Goal: Information Seeking & Learning: Learn about a topic

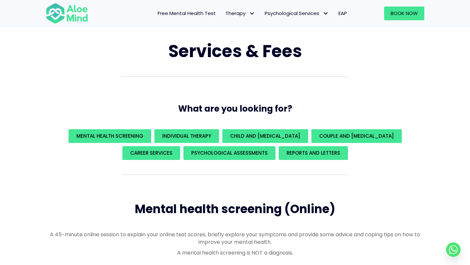
scroll to position [32, 0]
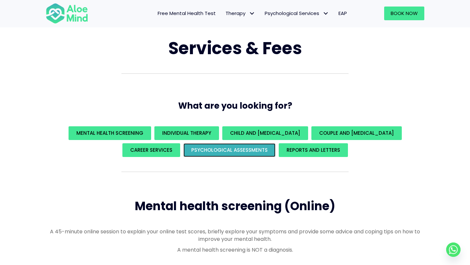
click at [221, 153] on link "Psychological assessments" at bounding box center [230, 150] width 92 height 14
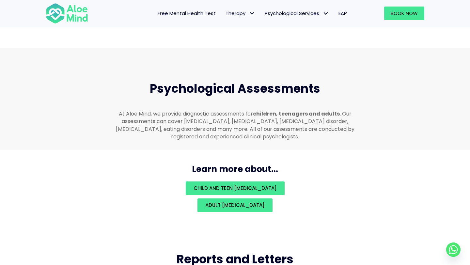
scroll to position [1386, 0]
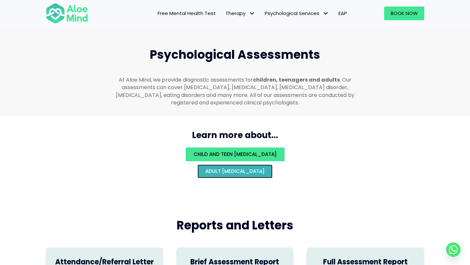
click at [223, 168] on span "Adult [MEDICAL_DATA]" at bounding box center [234, 171] width 59 height 7
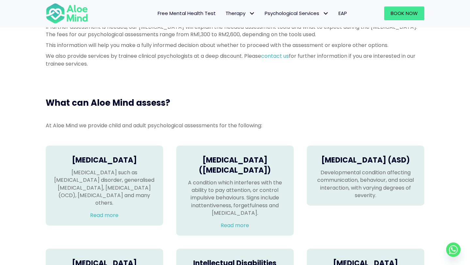
scroll to position [349, 0]
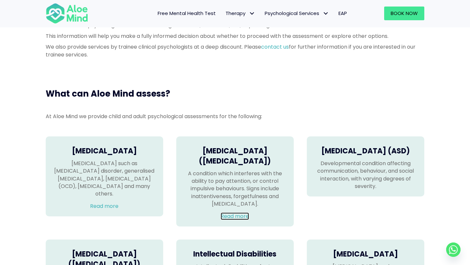
click at [238, 220] on link "Read more" at bounding box center [235, 217] width 28 height 8
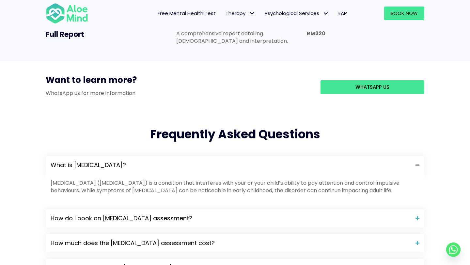
scroll to position [596, 0]
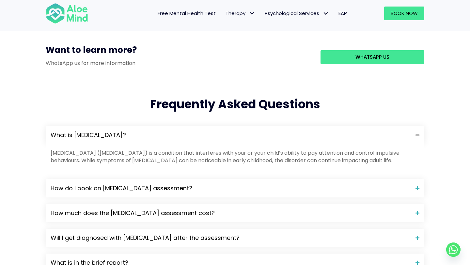
click at [270, 209] on span "How much does the ADHD assessment cost?" at bounding box center [231, 213] width 360 height 8
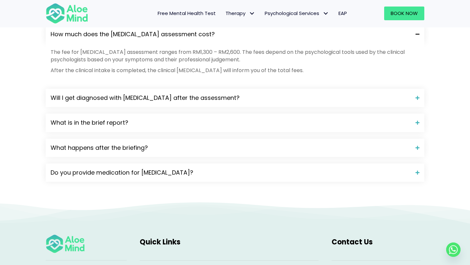
scroll to position [776, 0]
click at [287, 168] on span "Do you provide medication for ADHD?" at bounding box center [231, 172] width 360 height 8
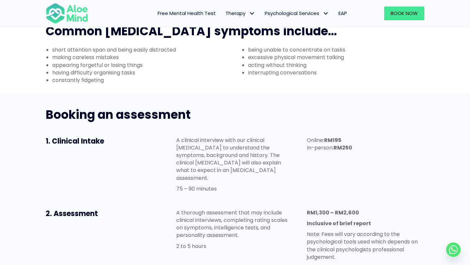
scroll to position [0, 0]
